Goal: Complete application form

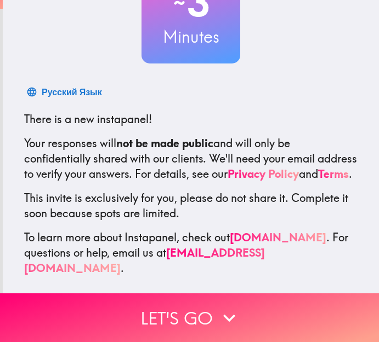
scroll to position [114, 0]
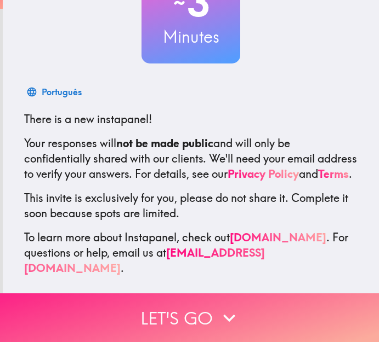
click at [178, 303] on button "Let's go" at bounding box center [189, 318] width 379 height 49
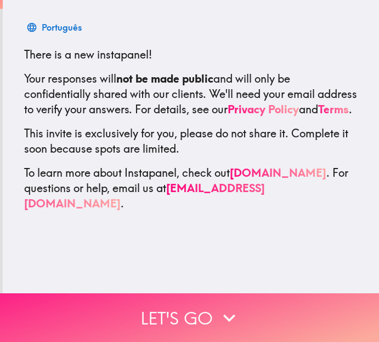
scroll to position [0, 0]
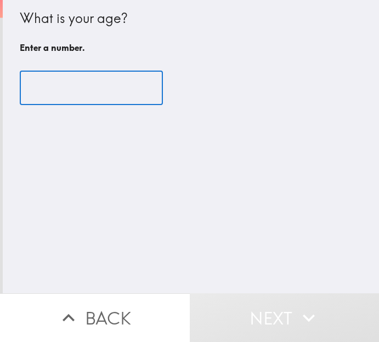
click at [85, 89] on input "number" at bounding box center [91, 88] width 143 height 34
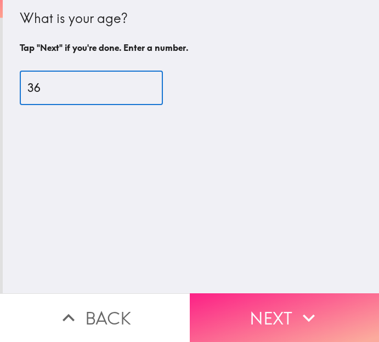
type input "36"
click at [257, 304] on button "Next" at bounding box center [285, 318] width 190 height 49
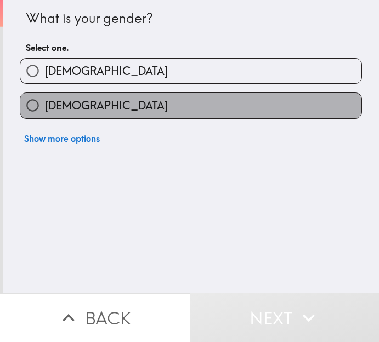
click at [153, 107] on label "[DEMOGRAPHIC_DATA]" at bounding box center [190, 105] width 341 height 25
click at [45, 107] on input "[DEMOGRAPHIC_DATA]" at bounding box center [32, 105] width 25 height 25
radio input "true"
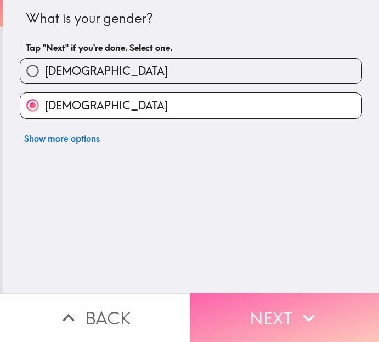
click at [233, 303] on button "Next" at bounding box center [285, 318] width 190 height 49
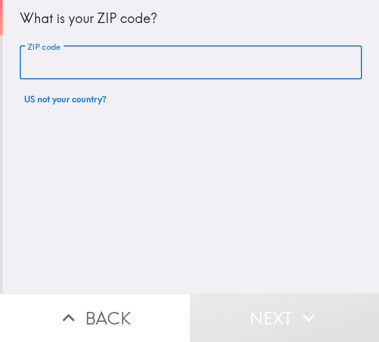
click at [178, 66] on input "ZIP code" at bounding box center [191, 63] width 342 height 34
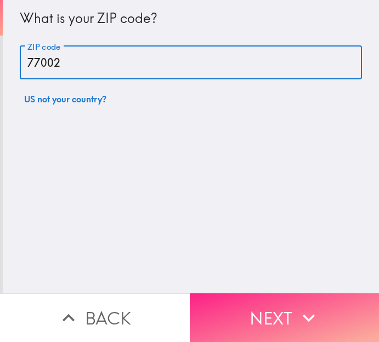
type input "77002"
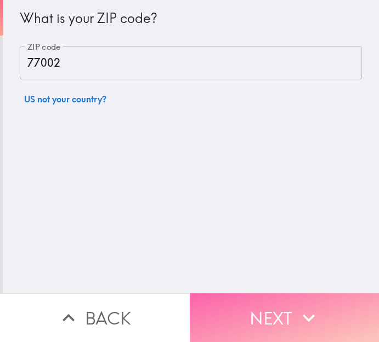
click at [255, 309] on button "Next" at bounding box center [285, 318] width 190 height 49
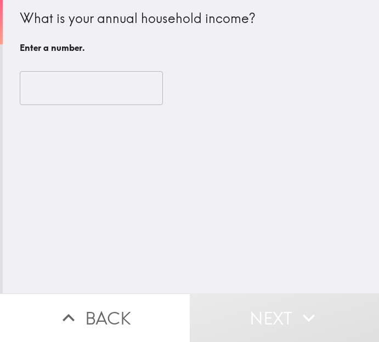
click at [65, 85] on input "number" at bounding box center [91, 88] width 143 height 34
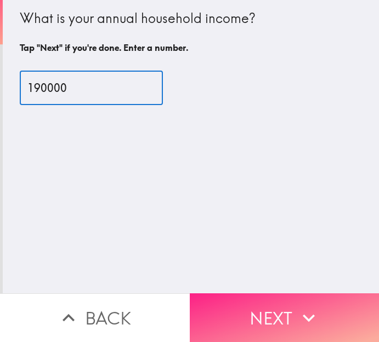
type input "190000"
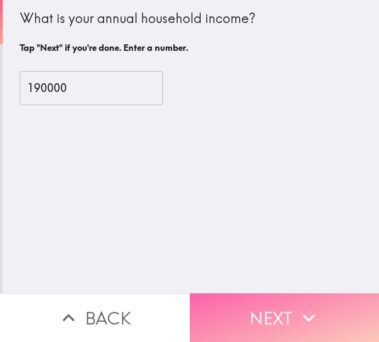
click at [223, 296] on button "Next" at bounding box center [285, 318] width 190 height 49
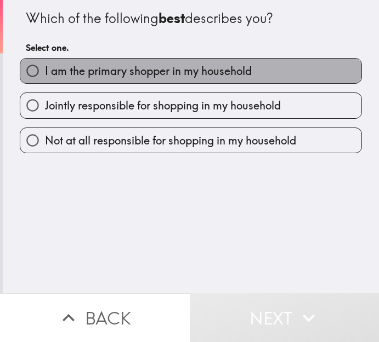
click at [157, 71] on span "I am the primary shopper in my household" at bounding box center [148, 71] width 207 height 15
click at [45, 71] on input "I am the primary shopper in my household" at bounding box center [32, 71] width 25 height 25
radio input "true"
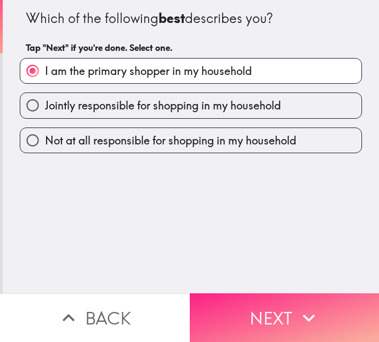
click at [240, 309] on button "Next" at bounding box center [285, 318] width 190 height 49
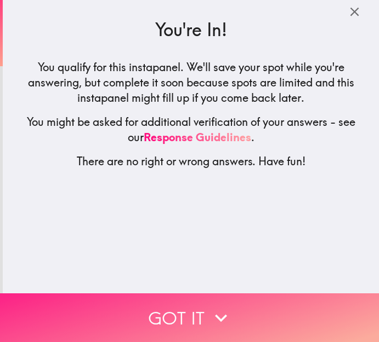
click at [198, 309] on button "Got it" at bounding box center [189, 318] width 379 height 49
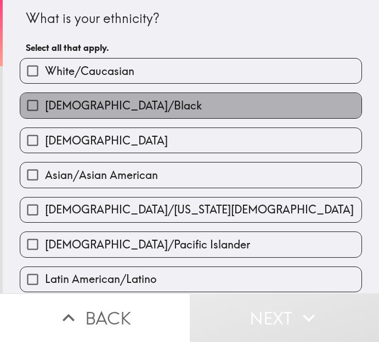
click at [160, 108] on label "[DEMOGRAPHIC_DATA]/Black" at bounding box center [190, 105] width 341 height 25
click at [45, 108] on input "[DEMOGRAPHIC_DATA]/Black" at bounding box center [32, 105] width 25 height 25
checkbox input "true"
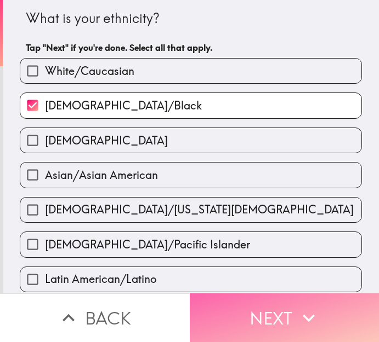
click at [231, 303] on button "Next" at bounding box center [285, 318] width 190 height 49
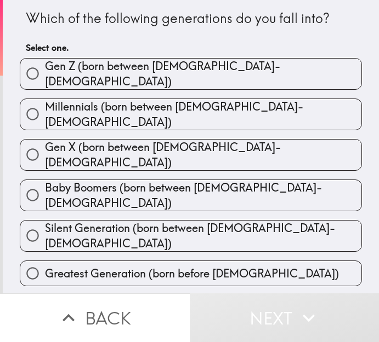
click at [175, 109] on span "Millennials (born between [DEMOGRAPHIC_DATA]-[DEMOGRAPHIC_DATA])" at bounding box center [203, 114] width 316 height 31
click at [45, 109] on input "Millennials (born between [DEMOGRAPHIC_DATA]-[DEMOGRAPHIC_DATA])" at bounding box center [32, 114] width 25 height 25
radio input "true"
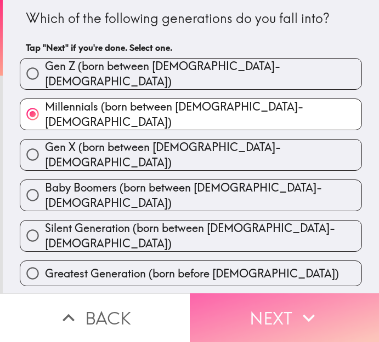
click at [226, 301] on button "Next" at bounding box center [285, 318] width 190 height 49
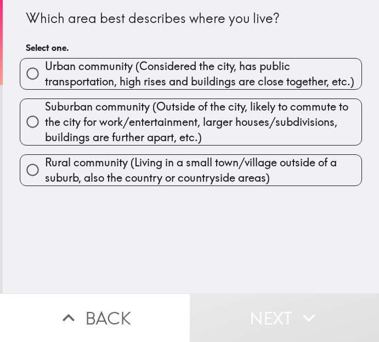
click at [135, 71] on span "Urban community (Considered the city, has public transportation, high rises and…" at bounding box center [203, 74] width 316 height 31
click at [45, 71] on input "Urban community (Considered the city, has public transportation, high rises and…" at bounding box center [32, 73] width 25 height 25
radio input "true"
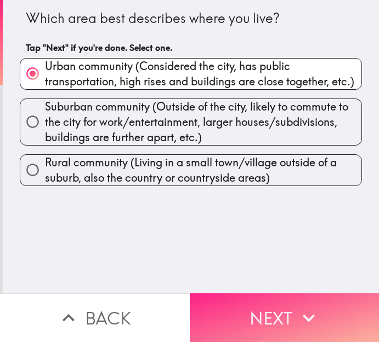
click at [220, 301] on button "Next" at bounding box center [285, 318] width 190 height 49
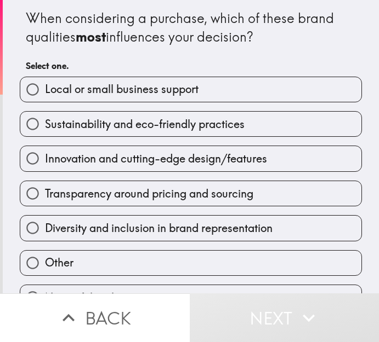
click at [161, 159] on span "Innovation and cutting-edge design/features" at bounding box center [156, 158] width 222 height 15
click at [45, 159] on input "Innovation and cutting-edge design/features" at bounding box center [32, 158] width 25 height 25
radio input "true"
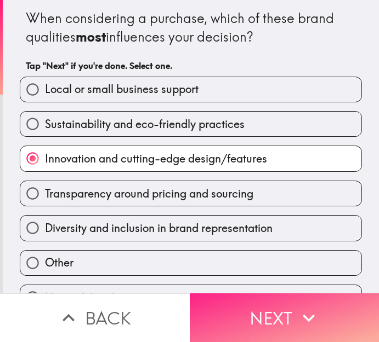
click at [249, 307] on button "Next" at bounding box center [285, 318] width 190 height 49
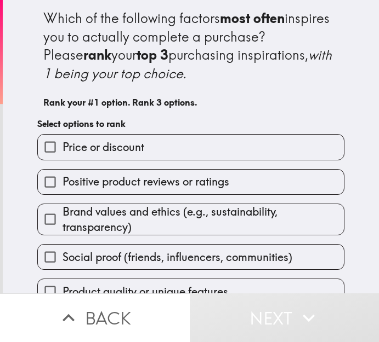
drag, startPoint x: 36, startPoint y: 15, endPoint x: 136, endPoint y: 71, distance: 114.6
click at [136, 71] on div "Which of the following factors most often inspires you to actually complete a p…" at bounding box center [190, 45] width 295 height 73
click at [343, 40] on div "Which of the following factors most often inspires you to actually complete a p…" at bounding box center [190, 187] width 351 height 375
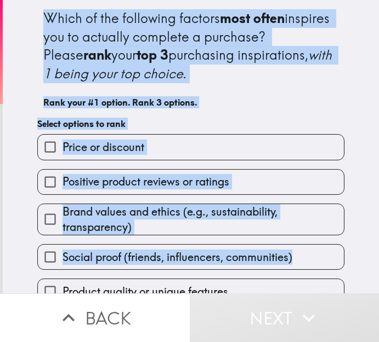
scroll to position [90, 0]
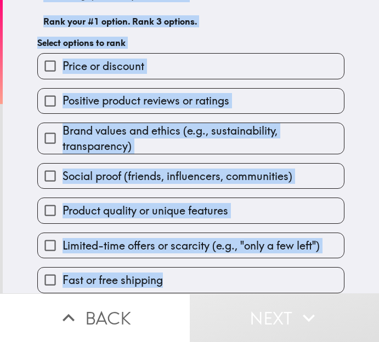
drag, startPoint x: 37, startPoint y: 15, endPoint x: 204, endPoint y: 268, distance: 303.3
click at [204, 268] on div "Which of the following factors most often inspires you to actually complete a p…" at bounding box center [190, 106] width 351 height 375
click at [199, 16] on h6 "Rank your #1 option. Rank 3 options." at bounding box center [190, 21] width 295 height 12
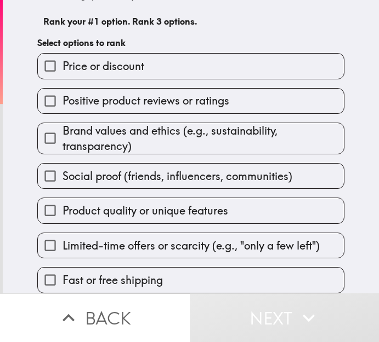
click at [43, 129] on input "Brand values and ethics (e.g., sustainability, transparency)" at bounding box center [50, 138] width 25 height 25
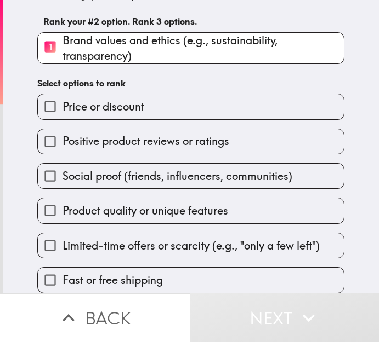
click at [147, 39] on span "Brand values and ethics (e.g., sustainability, transparency)" at bounding box center [202, 48] width 281 height 31
click at [62, 39] on input "1 Brand values and ethics (e.g., sustainability, transparency)" at bounding box center [50, 48] width 25 height 27
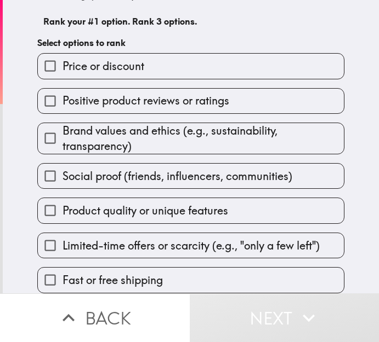
click at [100, 59] on span "Price or discount" at bounding box center [103, 66] width 82 height 15
click at [62, 58] on input "Price or discount" at bounding box center [50, 66] width 25 height 25
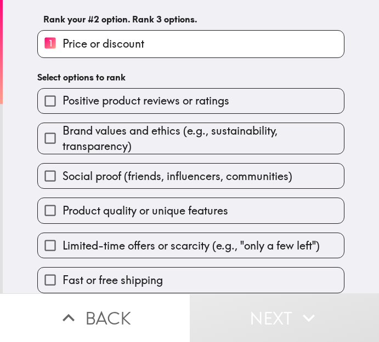
click at [91, 93] on span "Positive product reviews or ratings" at bounding box center [145, 100] width 167 height 15
click at [62, 93] on input "Positive product reviews or ratings" at bounding box center [50, 101] width 25 height 25
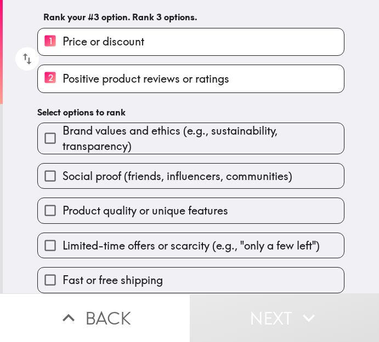
click at [83, 205] on span "Product quality or unique features" at bounding box center [144, 210] width 165 height 15
click at [62, 205] on input "Product quality or unique features" at bounding box center [50, 210] width 25 height 25
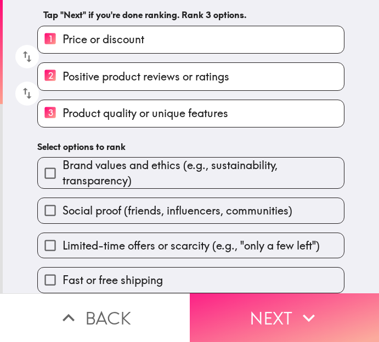
click at [239, 306] on button "Next" at bounding box center [285, 318] width 190 height 49
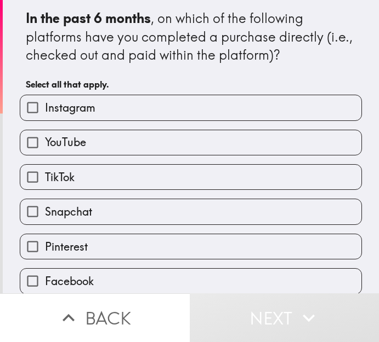
click at [106, 110] on label "Instagram" at bounding box center [190, 107] width 341 height 25
click at [45, 110] on input "Instagram" at bounding box center [32, 107] width 25 height 25
checkbox input "true"
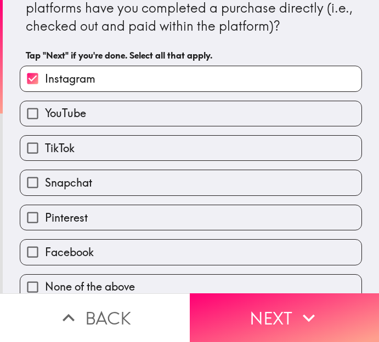
scroll to position [45, 0]
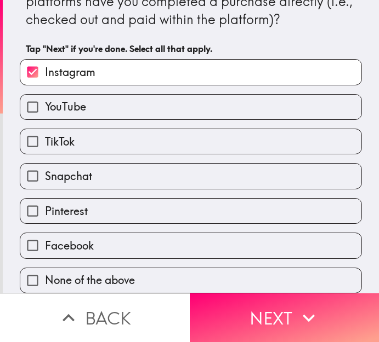
click at [99, 237] on label "Facebook" at bounding box center [190, 245] width 341 height 25
click at [45, 237] on input "Facebook" at bounding box center [32, 245] width 25 height 25
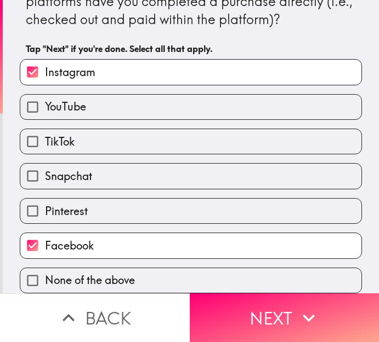
click at [100, 234] on label "Facebook" at bounding box center [190, 245] width 341 height 25
click at [45, 234] on input "Facebook" at bounding box center [32, 245] width 25 height 25
checkbox input "false"
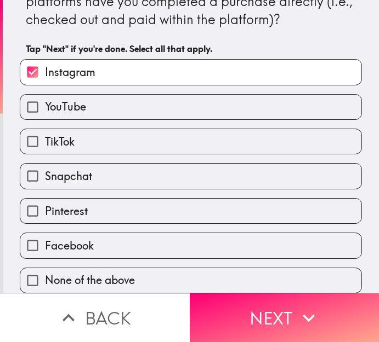
click at [117, 129] on label "TikTok" at bounding box center [190, 141] width 341 height 25
click at [45, 129] on input "TikTok" at bounding box center [32, 141] width 25 height 25
checkbox input "true"
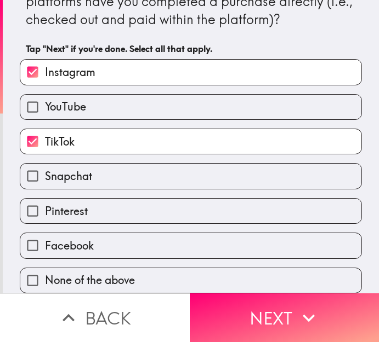
click at [106, 238] on label "Facebook" at bounding box center [190, 245] width 341 height 25
click at [45, 238] on input "Facebook" at bounding box center [32, 245] width 25 height 25
checkbox input "true"
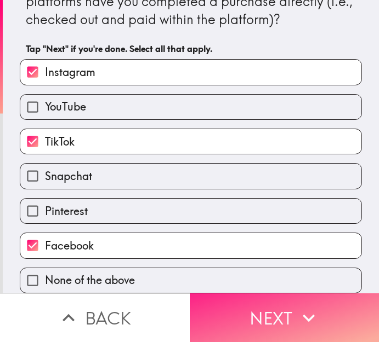
click at [229, 306] on button "Next" at bounding box center [285, 318] width 190 height 49
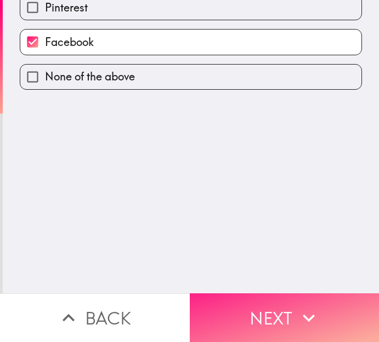
scroll to position [0, 0]
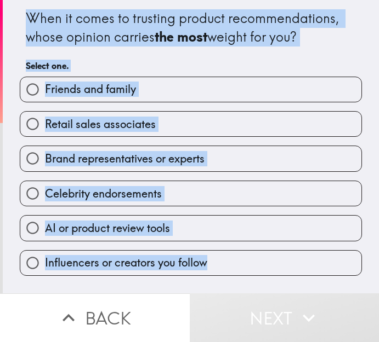
drag, startPoint x: 20, startPoint y: 15, endPoint x: 221, endPoint y: 262, distance: 318.2
click at [221, 262] on div "When it comes to trusting product recommendations, whose opinion carries the mo…" at bounding box center [190, 138] width 351 height 276
click at [306, 39] on div "When it comes to trusting product recommendations, whose opinion carries the mo…" at bounding box center [191, 27] width 330 height 37
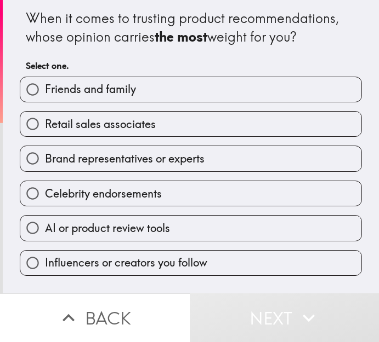
click at [54, 88] on span "Friends and family" at bounding box center [90, 89] width 91 height 15
click at [45, 88] on input "Friends and family" at bounding box center [32, 89] width 25 height 25
radio input "true"
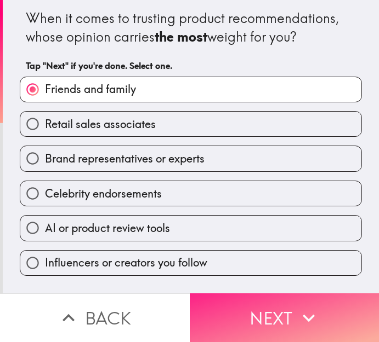
click at [245, 307] on button "Next" at bounding box center [285, 318] width 190 height 49
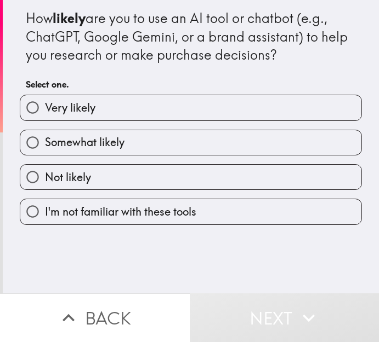
click at [64, 106] on span "Very likely" at bounding box center [70, 107] width 50 height 15
click at [45, 106] on input "Very likely" at bounding box center [32, 107] width 25 height 25
radio input "true"
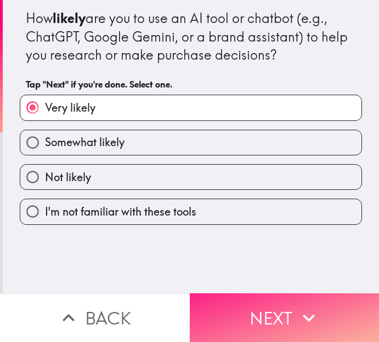
click at [234, 313] on button "Next" at bounding box center [285, 318] width 190 height 49
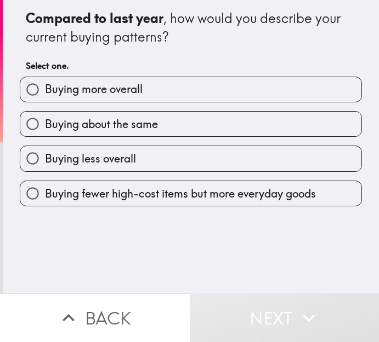
click at [117, 122] on span "Buying about the same" at bounding box center [101, 124] width 113 height 15
click at [45, 122] on input "Buying about the same" at bounding box center [32, 124] width 25 height 25
radio input "true"
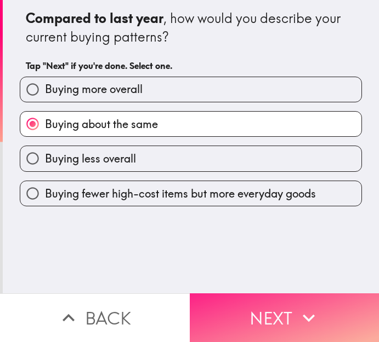
click at [207, 301] on button "Next" at bounding box center [285, 318] width 190 height 49
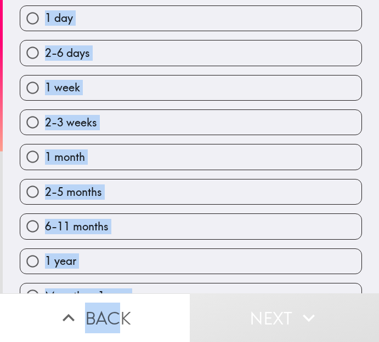
scroll to position [305, 0]
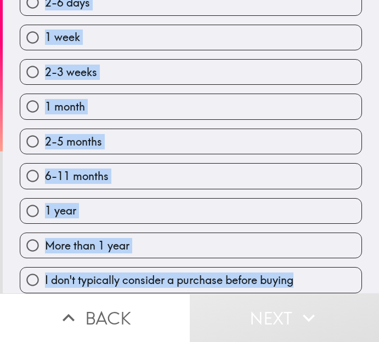
drag, startPoint x: 19, startPoint y: 16, endPoint x: 306, endPoint y: 279, distance: 389.7
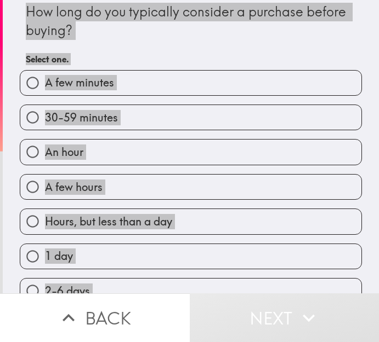
scroll to position [0, 0]
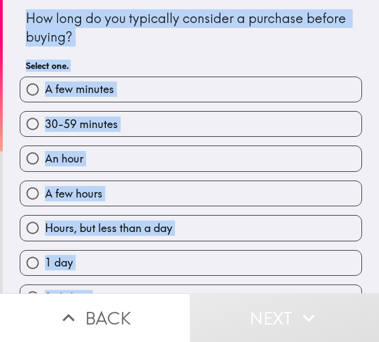
click at [150, 50] on div "How long do you typically consider a purchase before buying? Select one." at bounding box center [191, 43] width 330 height 68
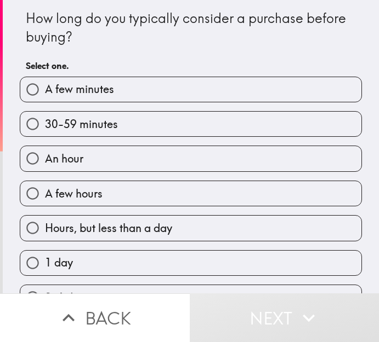
click at [45, 228] on span "Hours, but less than a day" at bounding box center [108, 228] width 127 height 15
click at [37, 228] on input "Hours, but less than a day" at bounding box center [32, 228] width 25 height 25
radio input "true"
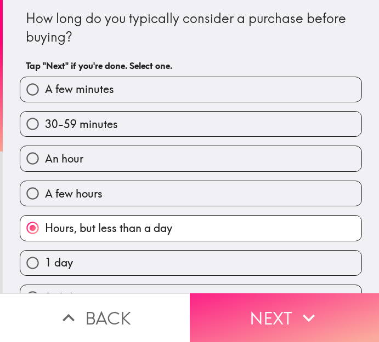
click at [243, 308] on button "Next" at bounding box center [285, 318] width 190 height 49
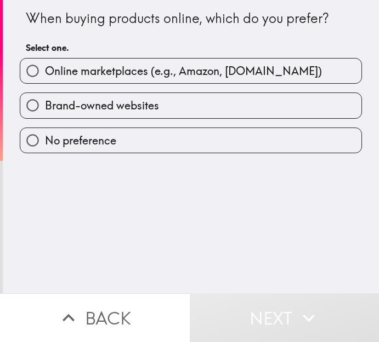
click at [77, 134] on span "No preference" at bounding box center [80, 140] width 71 height 15
click at [45, 134] on input "No preference" at bounding box center [32, 140] width 25 height 25
radio input "true"
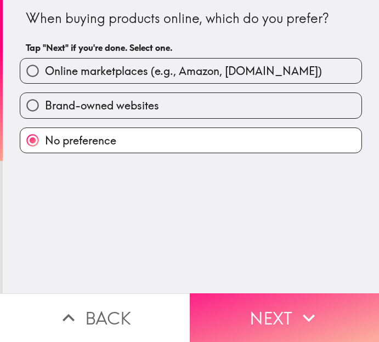
click at [236, 307] on button "Next" at bounding box center [285, 318] width 190 height 49
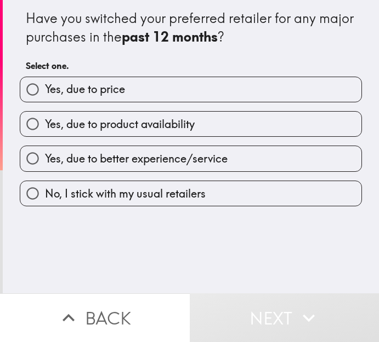
click at [122, 203] on label "No, I stick with my usual retailers" at bounding box center [190, 193] width 341 height 25
click at [45, 203] on input "No, I stick with my usual retailers" at bounding box center [32, 193] width 25 height 25
radio input "true"
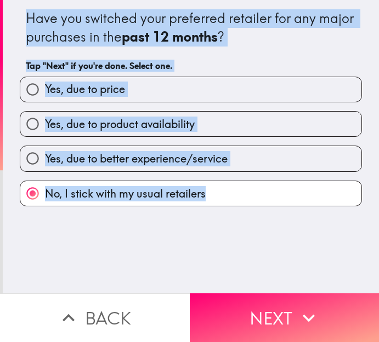
drag, startPoint x: 17, startPoint y: 13, endPoint x: 248, endPoint y: 199, distance: 296.5
click at [248, 199] on div "Have you switched your preferred retailer for any major purchases in the past 1…" at bounding box center [190, 103] width 351 height 207
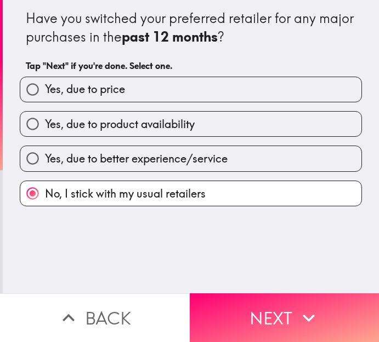
click at [78, 233] on div "Have you switched your preferred retailer for any major purchases in the past 1…" at bounding box center [191, 147] width 376 height 294
click at [75, 86] on span "Yes, due to price" at bounding box center [85, 89] width 80 height 15
click at [45, 86] on input "Yes, due to price" at bounding box center [32, 89] width 25 height 25
radio input "true"
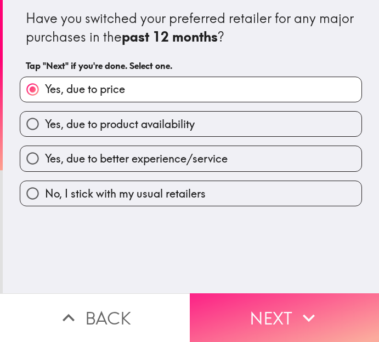
click at [211, 303] on button "Next" at bounding box center [285, 318] width 190 height 49
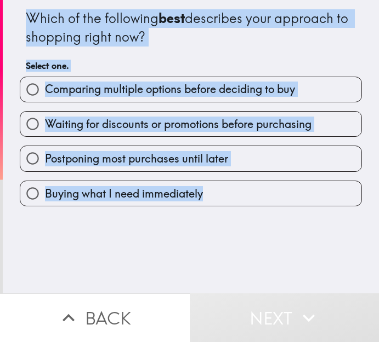
drag, startPoint x: 19, startPoint y: 13, endPoint x: 269, endPoint y: 199, distance: 311.3
click at [269, 199] on div "Which of the following best describes your approach to shopping right now? Sele…" at bounding box center [190, 103] width 351 height 207
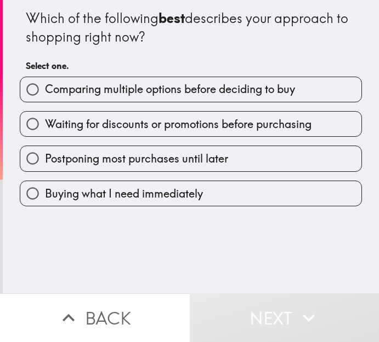
click at [53, 226] on div "Which of the following best describes your approach to shopping right now? Sele…" at bounding box center [191, 147] width 376 height 294
click at [51, 87] on span "Comparing multiple options before deciding to buy" at bounding box center [170, 89] width 250 height 15
click at [45, 87] on input "Comparing multiple options before deciding to buy" at bounding box center [32, 89] width 25 height 25
radio input "true"
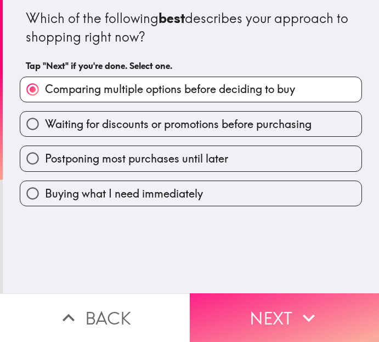
click at [223, 310] on button "Next" at bounding box center [285, 318] width 190 height 49
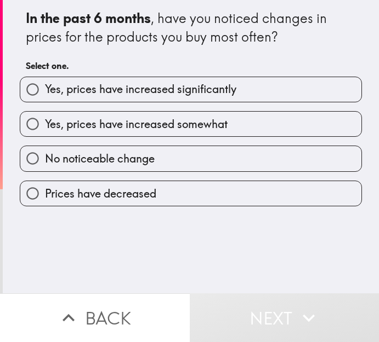
click at [91, 122] on span "Yes, prices have increased somewhat" at bounding box center [136, 124] width 182 height 15
click at [45, 122] on input "Yes, prices have increased somewhat" at bounding box center [32, 124] width 25 height 25
radio input "true"
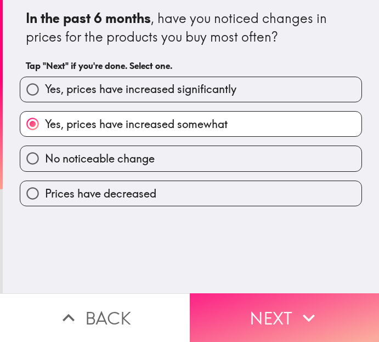
click at [247, 307] on button "Next" at bounding box center [285, 318] width 190 height 49
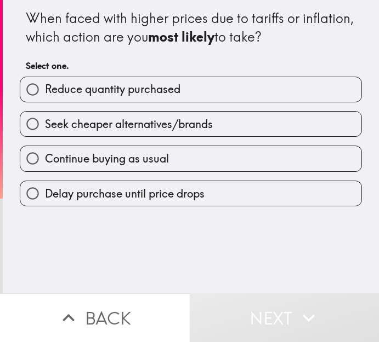
click at [95, 159] on span "Continue buying as usual" at bounding box center [107, 158] width 124 height 15
click at [45, 159] on input "Continue buying as usual" at bounding box center [32, 158] width 25 height 25
radio input "true"
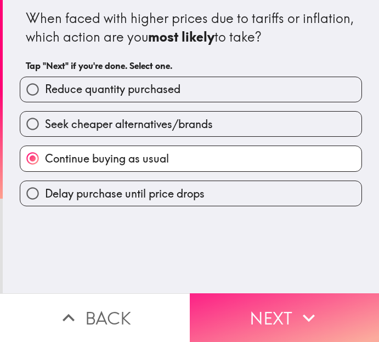
click at [254, 304] on button "Next" at bounding box center [285, 318] width 190 height 49
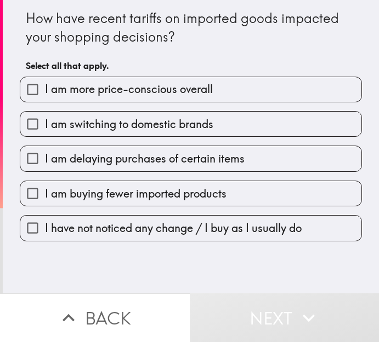
click at [20, 84] on input "I am more price-conscious overall" at bounding box center [32, 89] width 25 height 25
checkbox input "true"
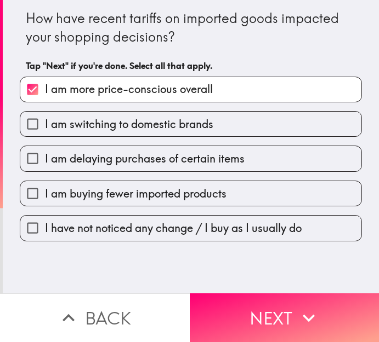
click at [20, 123] on input "I am switching to domestic brands" at bounding box center [32, 124] width 25 height 25
checkbox input "true"
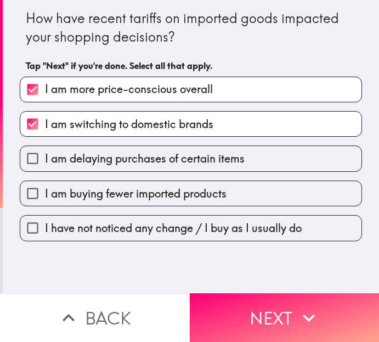
click at [26, 162] on input "I am delaying purchases of certain items" at bounding box center [32, 158] width 25 height 25
checkbox input "true"
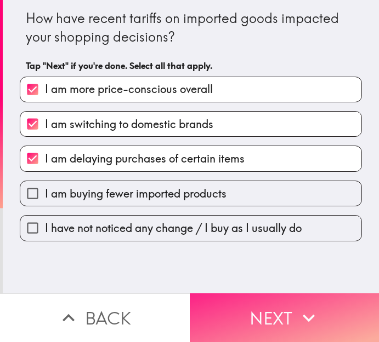
click at [250, 305] on button "Next" at bounding box center [285, 318] width 190 height 49
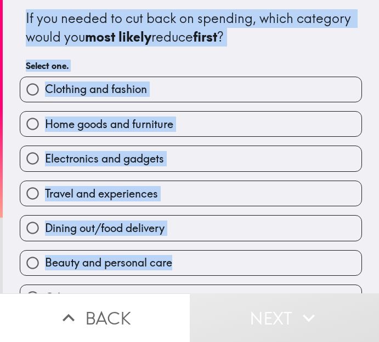
scroll to position [61, 0]
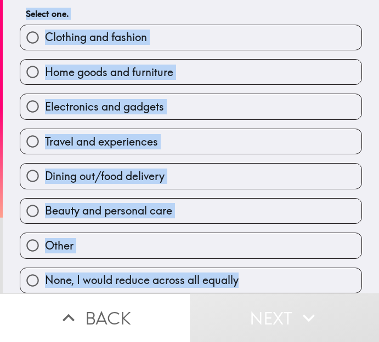
drag, startPoint x: 15, startPoint y: 15, endPoint x: 253, endPoint y: 270, distance: 349.2
click at [253, 270] on div "If you needed to cut back on spending, which category would you most likely red…" at bounding box center [190, 121] width 351 height 346
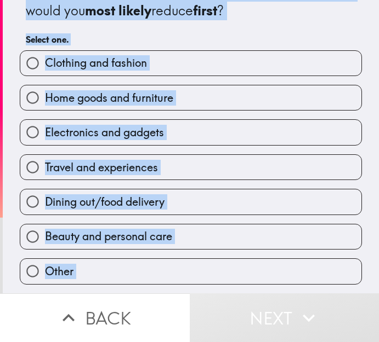
scroll to position [0, 0]
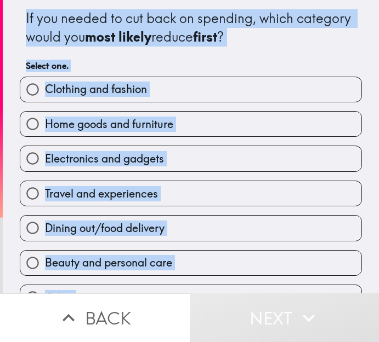
click at [156, 56] on div "If you needed to cut back on spending, which category would you most likely red…" at bounding box center [191, 43] width 330 height 68
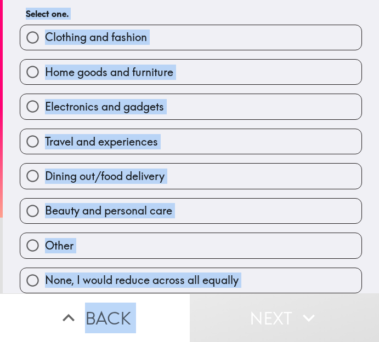
scroll to position [61, 0]
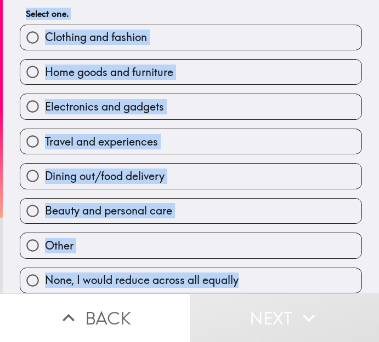
drag, startPoint x: 15, startPoint y: 16, endPoint x: 261, endPoint y: 276, distance: 357.3
click at [261, 276] on div "If you needed to cut back on spending, which category would you most likely red…" at bounding box center [190, 121] width 351 height 346
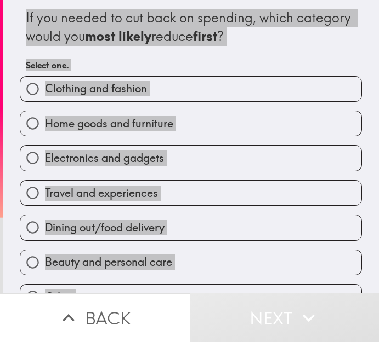
scroll to position [0, 0]
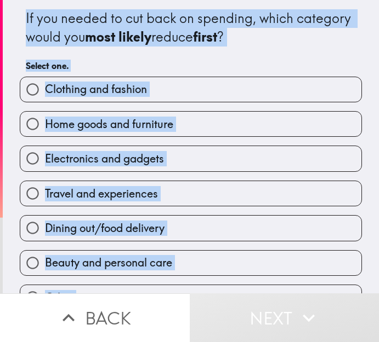
click at [79, 55] on div "If you needed to cut back on spending, which category would you most likely red…" at bounding box center [191, 43] width 330 height 68
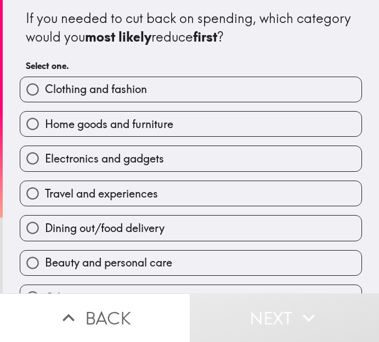
click at [45, 226] on span "Dining out/food delivery" at bounding box center [104, 228] width 119 height 15
click at [40, 226] on input "Dining out/food delivery" at bounding box center [32, 228] width 25 height 25
radio input "true"
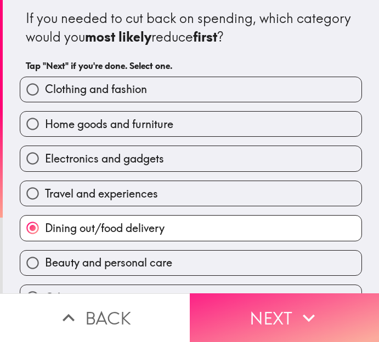
click at [279, 307] on button "Next" at bounding box center [285, 318] width 190 height 49
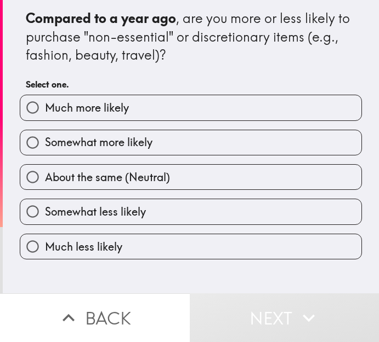
click at [90, 176] on span "About the same (Neutral)" at bounding box center [107, 177] width 125 height 15
click at [45, 176] on input "About the same (Neutral)" at bounding box center [32, 177] width 25 height 25
radio input "true"
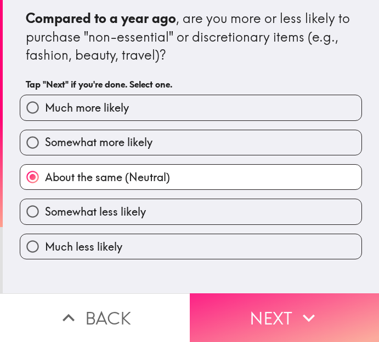
click at [250, 307] on button "Next" at bounding box center [285, 318] width 190 height 49
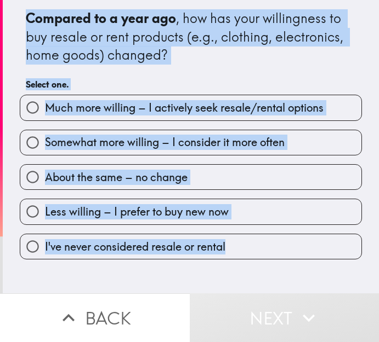
drag, startPoint x: 19, startPoint y: 16, endPoint x: 232, endPoint y: 245, distance: 312.4
click at [232, 245] on div "Compared to a year ago , how has your willingness to buy resale or rent product…" at bounding box center [190, 130] width 351 height 260
click at [154, 74] on div "Compared to a year ago , how has your willingness to buy resale or rent product…" at bounding box center [191, 52] width 330 height 86
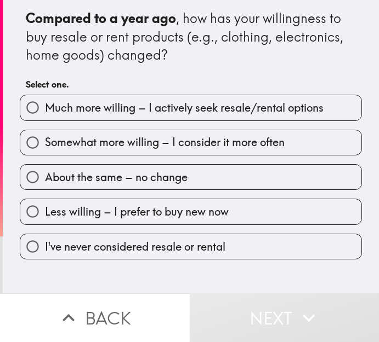
click at [110, 241] on span "I've never considered resale or rental" at bounding box center [135, 246] width 180 height 15
click at [45, 241] on input "I've never considered resale or rental" at bounding box center [32, 246] width 25 height 25
radio input "true"
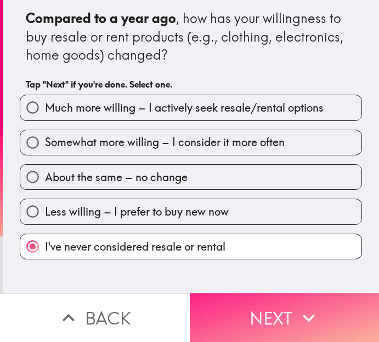
click at [228, 301] on button "Next" at bounding box center [285, 318] width 190 height 49
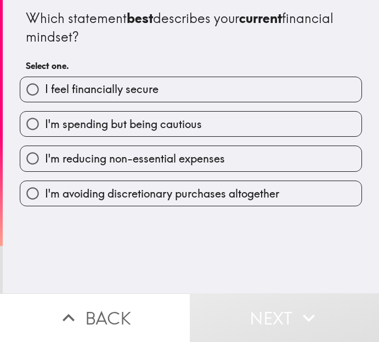
click at [92, 122] on span "I'm spending but being cautious" at bounding box center [123, 124] width 157 height 15
click at [45, 122] on input "I'm spending but being cautious" at bounding box center [32, 124] width 25 height 25
radio input "true"
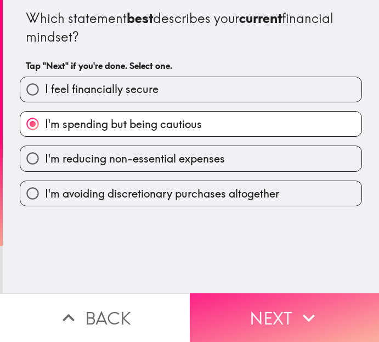
click at [225, 295] on button "Next" at bounding box center [285, 318] width 190 height 49
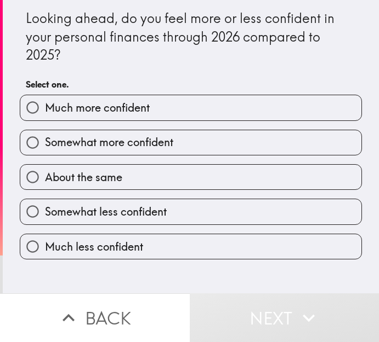
click at [112, 173] on span "About the same" at bounding box center [83, 177] width 77 height 15
click at [45, 173] on input "About the same" at bounding box center [32, 177] width 25 height 25
radio input "true"
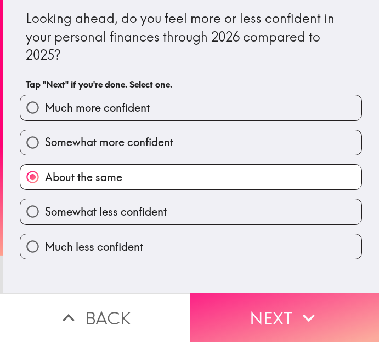
click at [241, 313] on button "Next" at bounding box center [285, 318] width 190 height 49
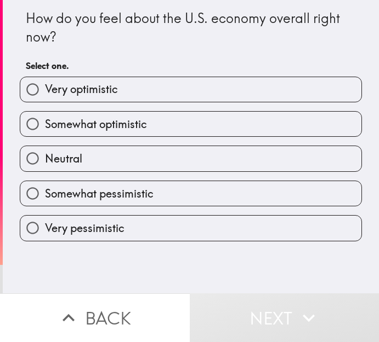
click at [124, 126] on span "Somewhat optimistic" at bounding box center [96, 124] width 102 height 15
click at [45, 126] on input "Somewhat optimistic" at bounding box center [32, 124] width 25 height 25
radio input "true"
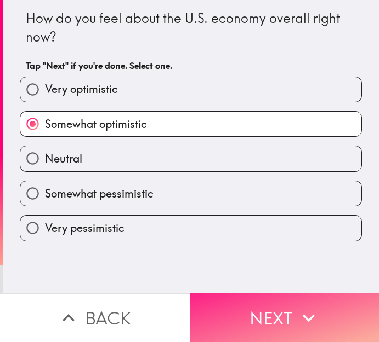
click at [230, 309] on button "Next" at bounding box center [285, 318] width 190 height 49
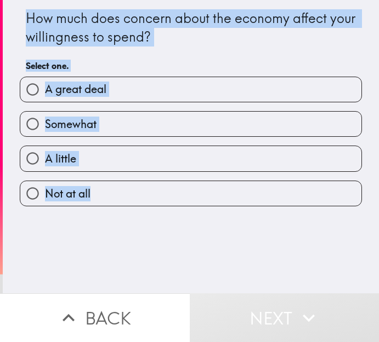
drag, startPoint x: 16, startPoint y: 16, endPoint x: 140, endPoint y: 232, distance: 249.0
click at [140, 232] on div "How much does concern about the economy affect your willingness to spend? Selec…" at bounding box center [191, 147] width 376 height 294
click at [122, 55] on div "How much does concern about the economy affect your willingness to spend? Selec…" at bounding box center [191, 43] width 330 height 68
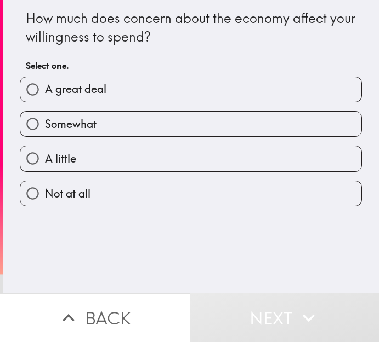
click at [62, 154] on span "A little" at bounding box center [60, 158] width 31 height 15
click at [45, 154] on input "A little" at bounding box center [32, 158] width 25 height 25
radio input "true"
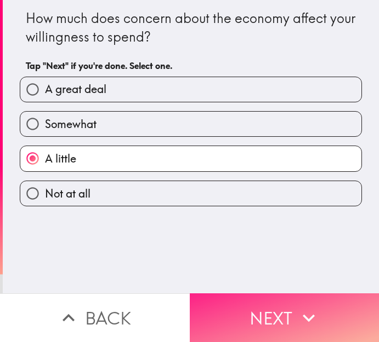
click at [335, 304] on button "Next" at bounding box center [285, 318] width 190 height 49
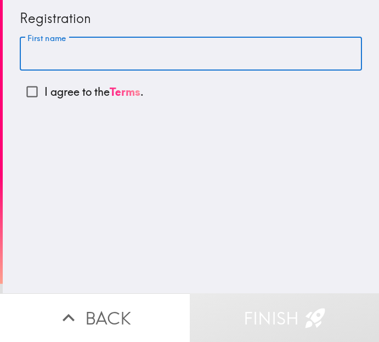
click at [76, 54] on input "First name" at bounding box center [191, 54] width 342 height 34
type input "Daisy"
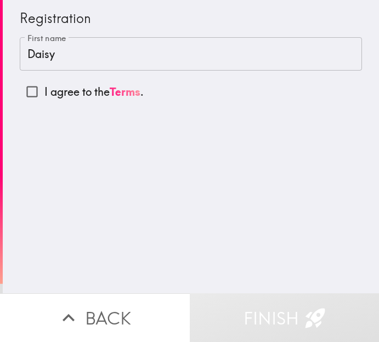
click at [24, 93] on input "I agree to the Terms ." at bounding box center [32, 91] width 25 height 25
checkbox input "true"
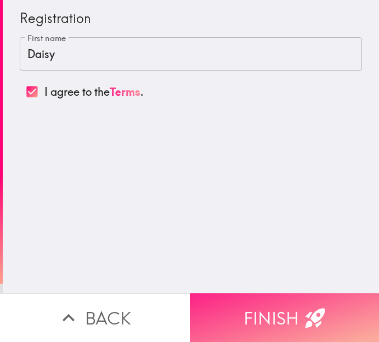
click at [218, 302] on button "Finish" at bounding box center [285, 318] width 190 height 49
